Goal: Task Accomplishment & Management: Manage account settings

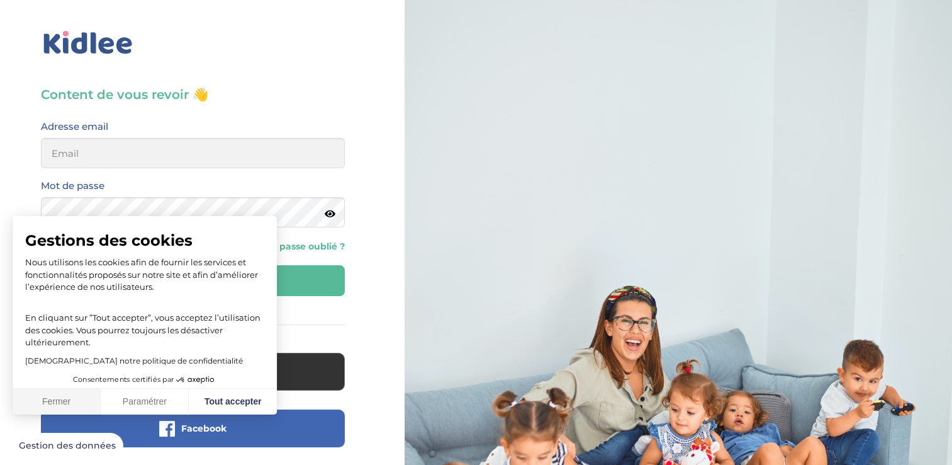
click at [60, 401] on button "Fermer" at bounding box center [57, 401] width 88 height 26
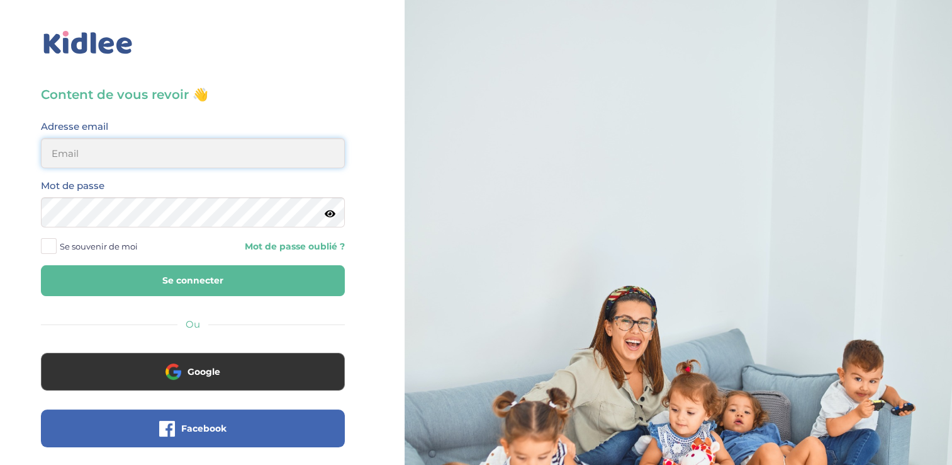
click at [101, 150] on input "email" at bounding box center [193, 153] width 304 height 30
type input "charbonniermarianna@gmail.com"
click at [330, 210] on icon at bounding box center [330, 213] width 11 height 9
click at [261, 291] on button "Se connecter" at bounding box center [193, 280] width 304 height 31
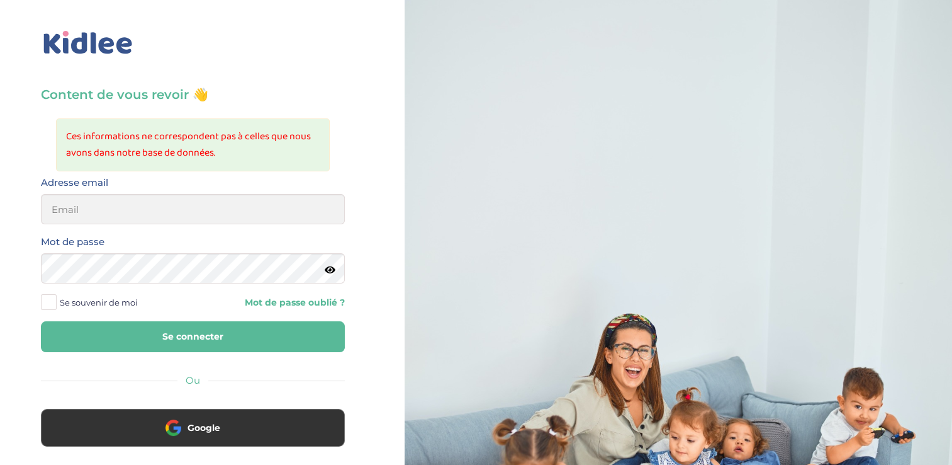
click at [257, 330] on button "Se connecter" at bounding box center [193, 336] width 304 height 31
type input "charbonniermarianna@gmail.com"
click at [170, 336] on button "Se connecter" at bounding box center [193, 336] width 304 height 31
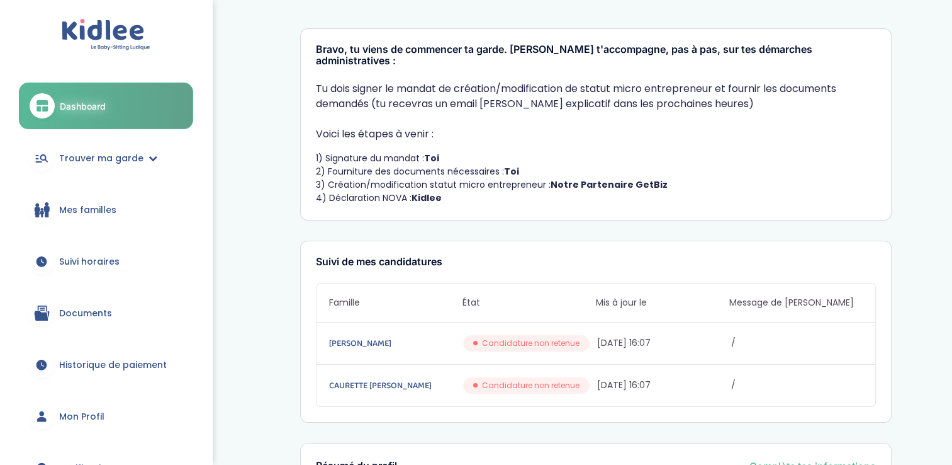
click at [103, 308] on span "Documents" at bounding box center [85, 313] width 53 height 13
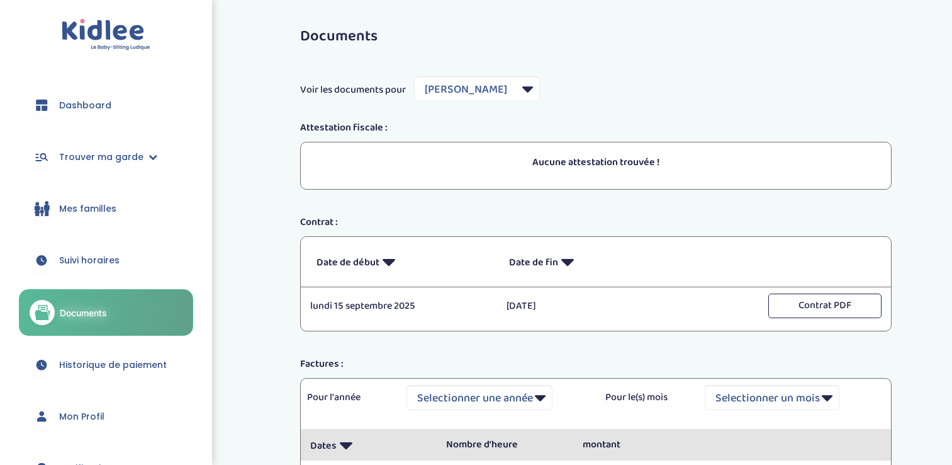
select select "2848"
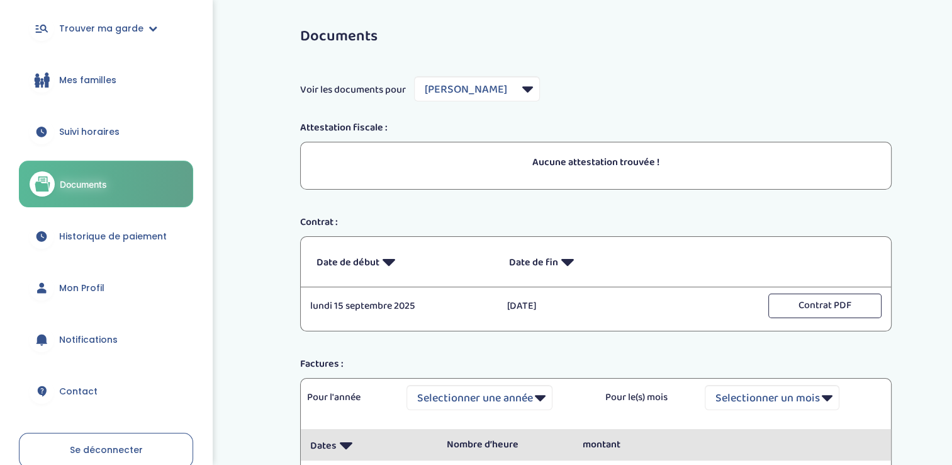
scroll to position [130, 0]
click at [104, 278] on link "Mon Profil" at bounding box center [106, 286] width 174 height 45
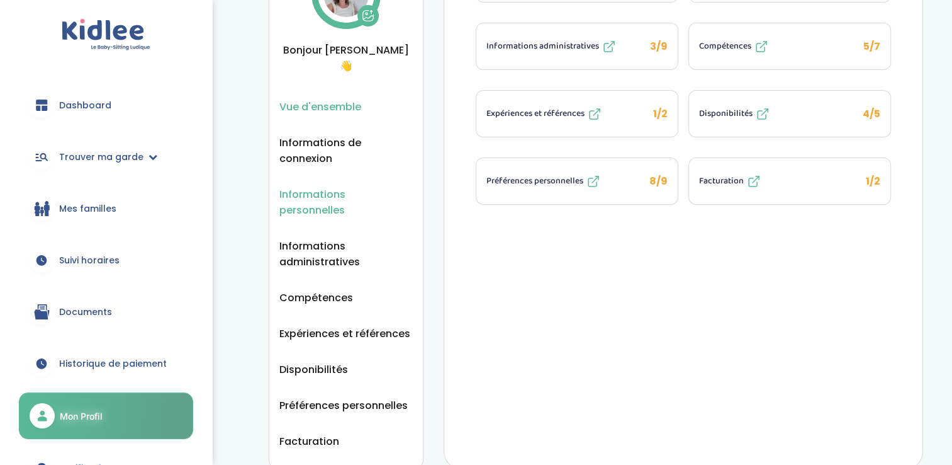
scroll to position [106, 0]
click at [734, 177] on span "Facturation" at bounding box center [721, 180] width 45 height 13
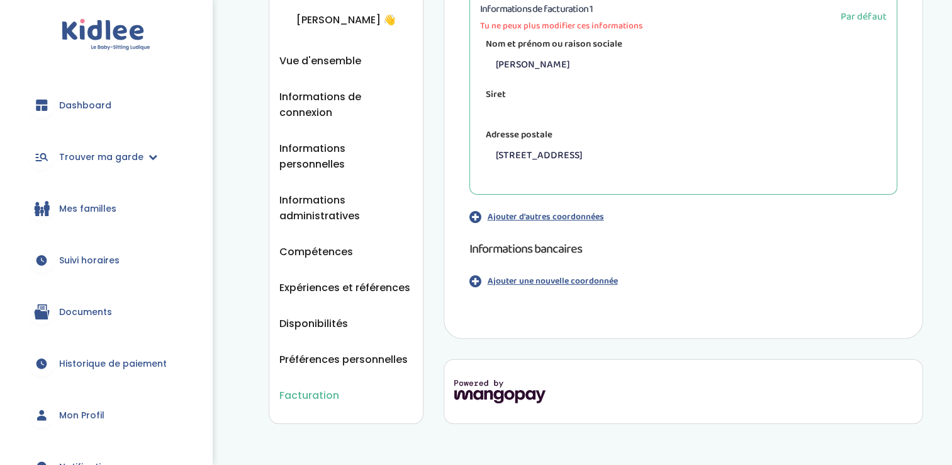
scroll to position [135, 0]
click at [593, 275] on p "Ajouter une nouvelle coordonnée" at bounding box center [553, 281] width 130 height 13
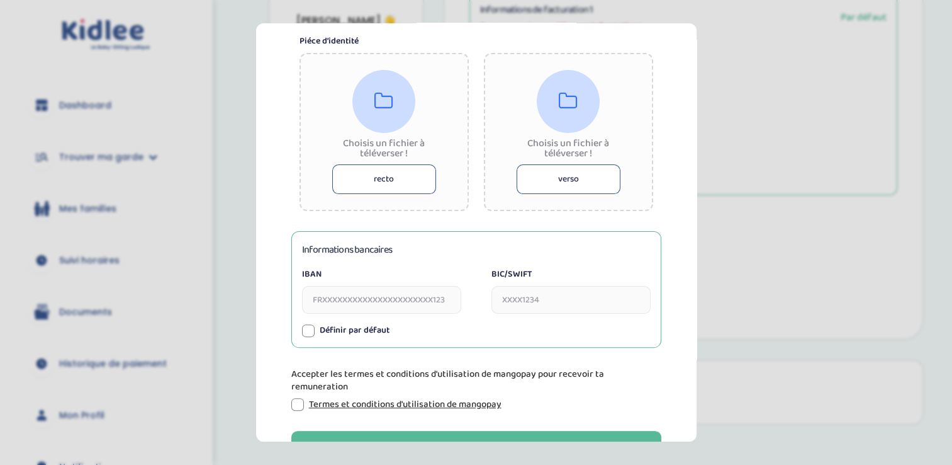
scroll to position [388, 0]
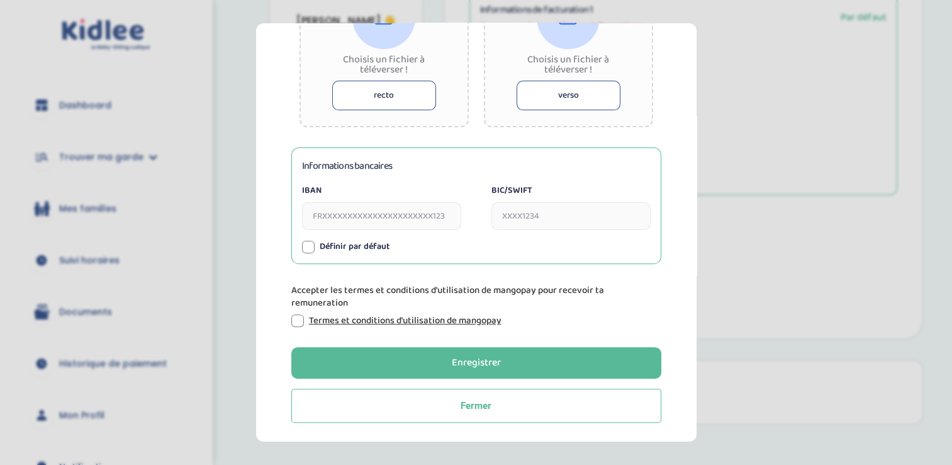
click at [429, 212] on input "IBAN" at bounding box center [381, 216] width 159 height 28
click at [511, 220] on input "BIC/SWIFT" at bounding box center [571, 216] width 159 height 28
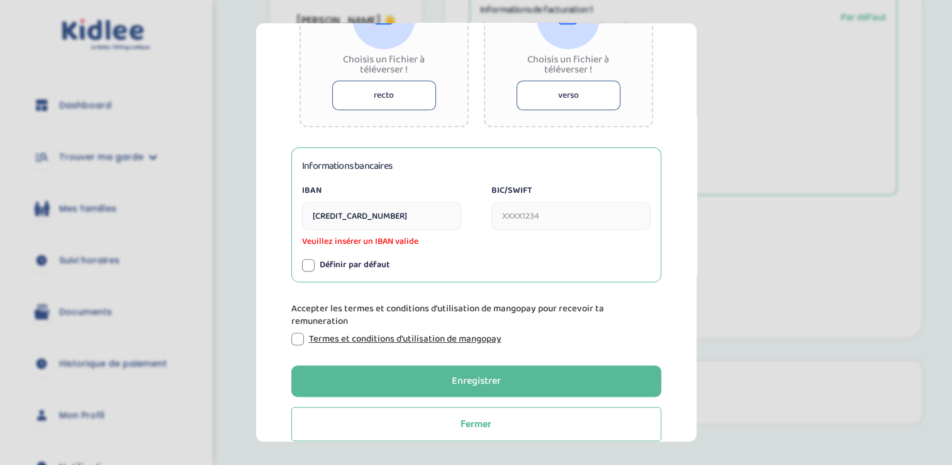
click at [435, 208] on input "[CREDIT_CARD_NUMBER]" at bounding box center [381, 216] width 159 height 28
type input "4"
type input "[FINANCIAL_ID]"
click at [520, 202] on input "BIC/SWIFT" at bounding box center [571, 216] width 159 height 28
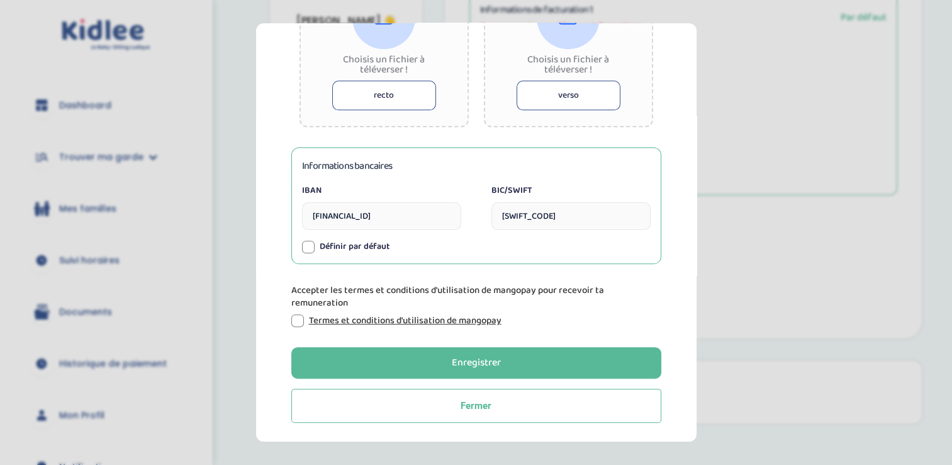
scroll to position [377, 0]
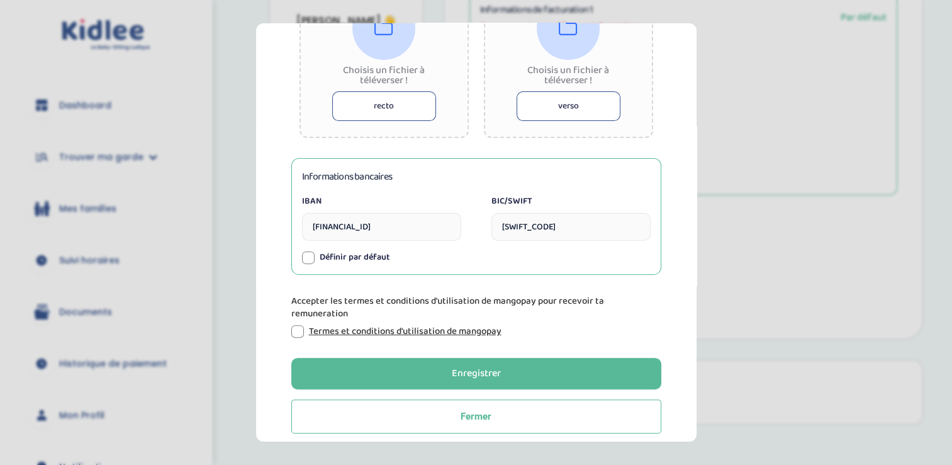
type input "[SWIFT_CODE]"
click at [297, 330] on div at bounding box center [297, 331] width 13 height 13
click at [393, 95] on button "recto" at bounding box center [384, 106] width 104 height 30
click at [393, 108] on button "recto" at bounding box center [384, 106] width 104 height 30
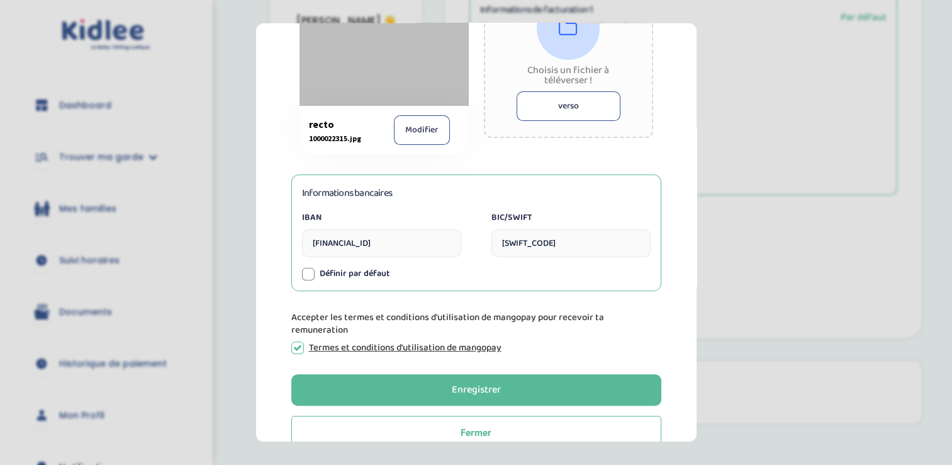
click at [559, 111] on button "verso" at bounding box center [569, 106] width 104 height 30
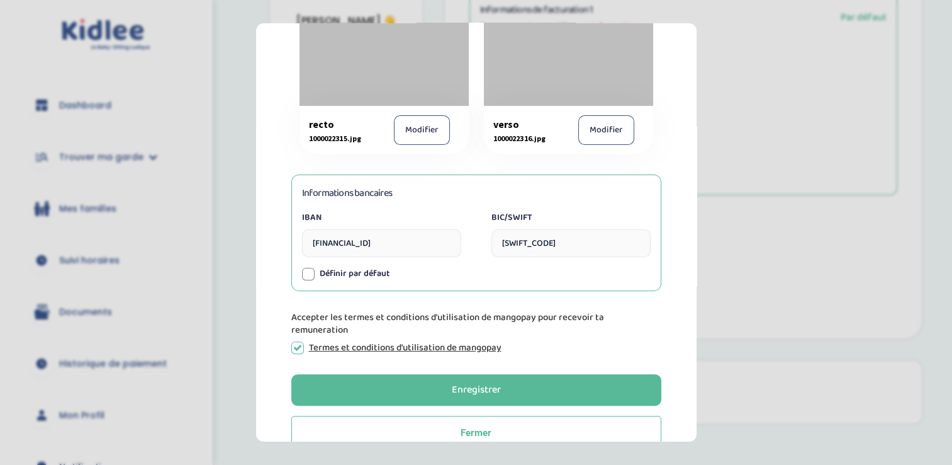
scroll to position [404, 0]
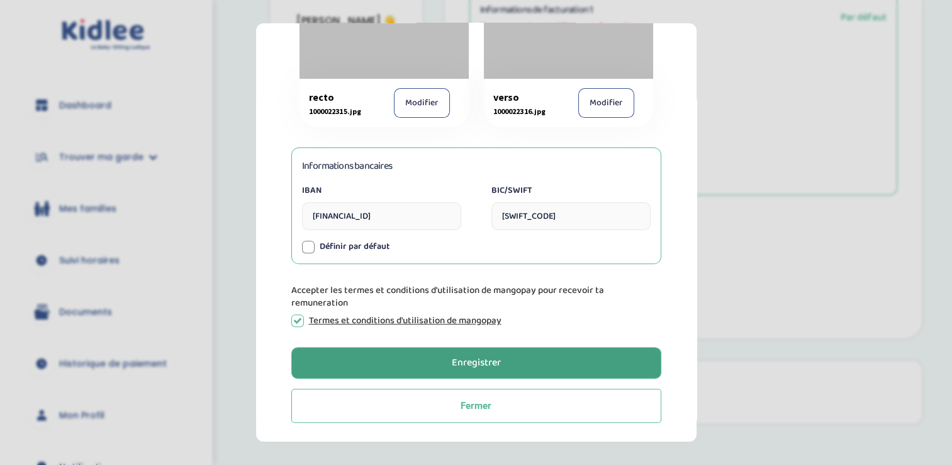
click at [448, 371] on button "Enregistrer" at bounding box center [476, 362] width 370 height 31
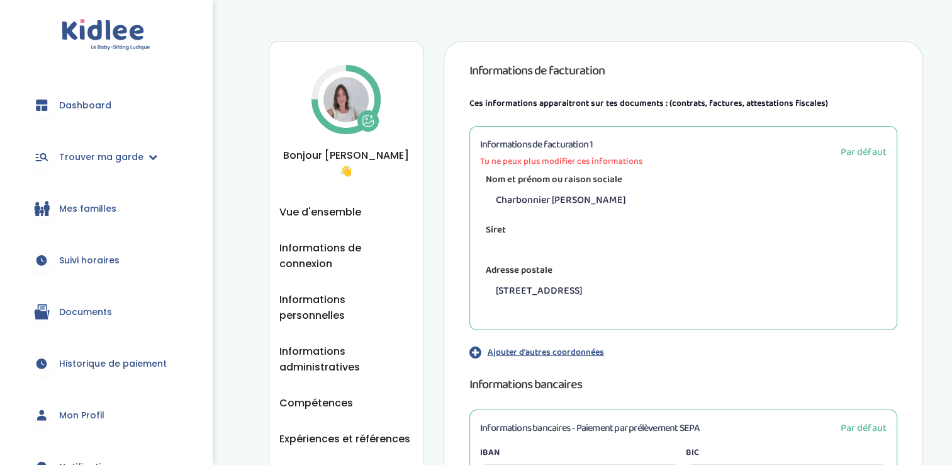
click at [75, 414] on span "Mon Profil" at bounding box center [81, 415] width 45 height 13
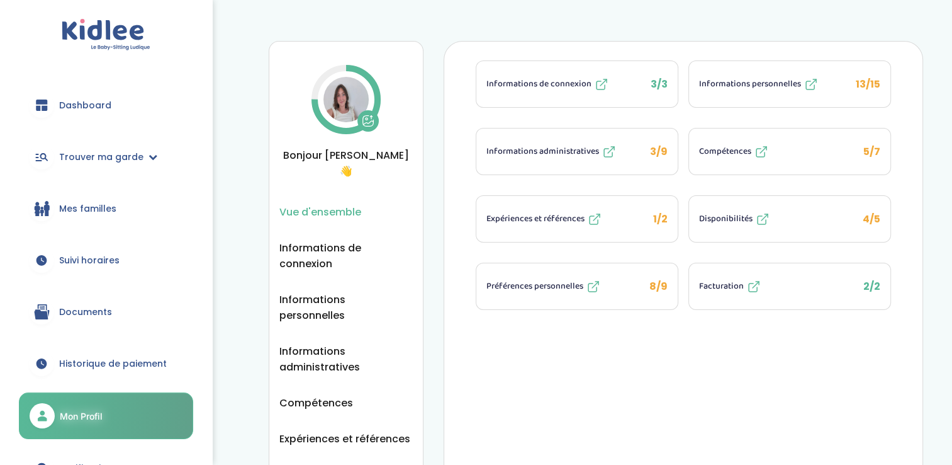
click at [349, 86] on img at bounding box center [346, 99] width 45 height 45
click at [341, 175] on div "Vue d'ensemble Vue d'ensemble Informations de connexion Informations personnell…" at bounding box center [346, 308] width 155 height 534
click at [470, 175] on div "Informations de connexion 3/3 Informations personnelles 13/15 Informations admi…" at bounding box center [684, 184] width 429 height 249
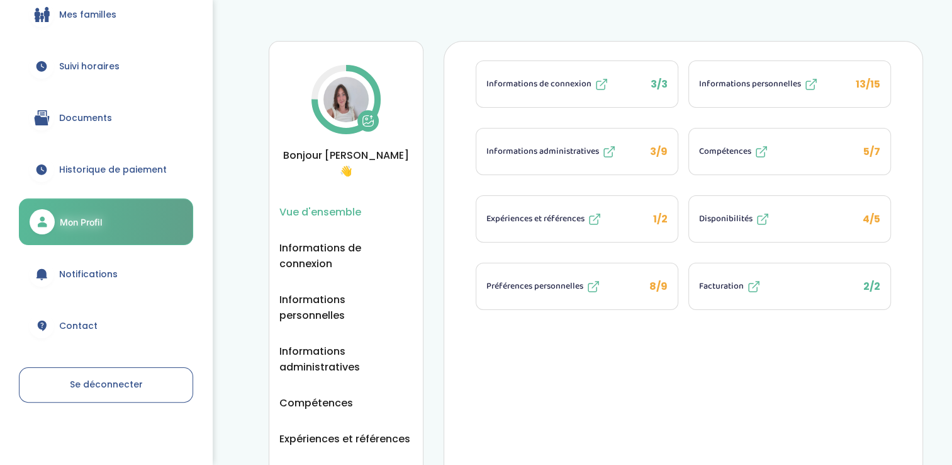
scroll to position [193, 0]
click at [96, 390] on link "Se déconnecter" at bounding box center [106, 385] width 174 height 35
